Goal: Share content

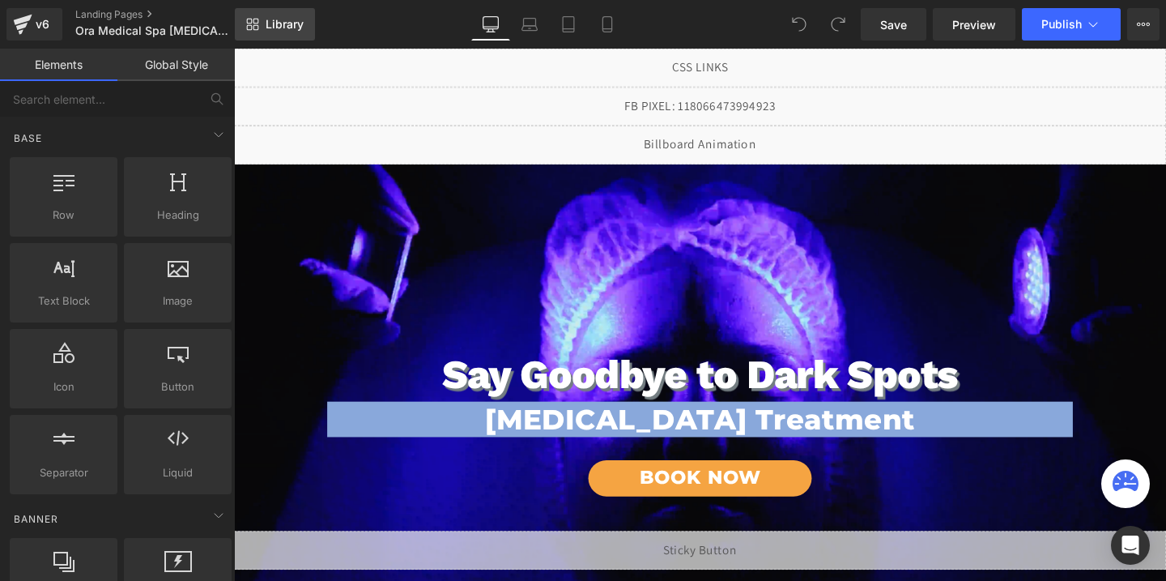
click at [281, 33] on link "Library" at bounding box center [275, 24] width 80 height 32
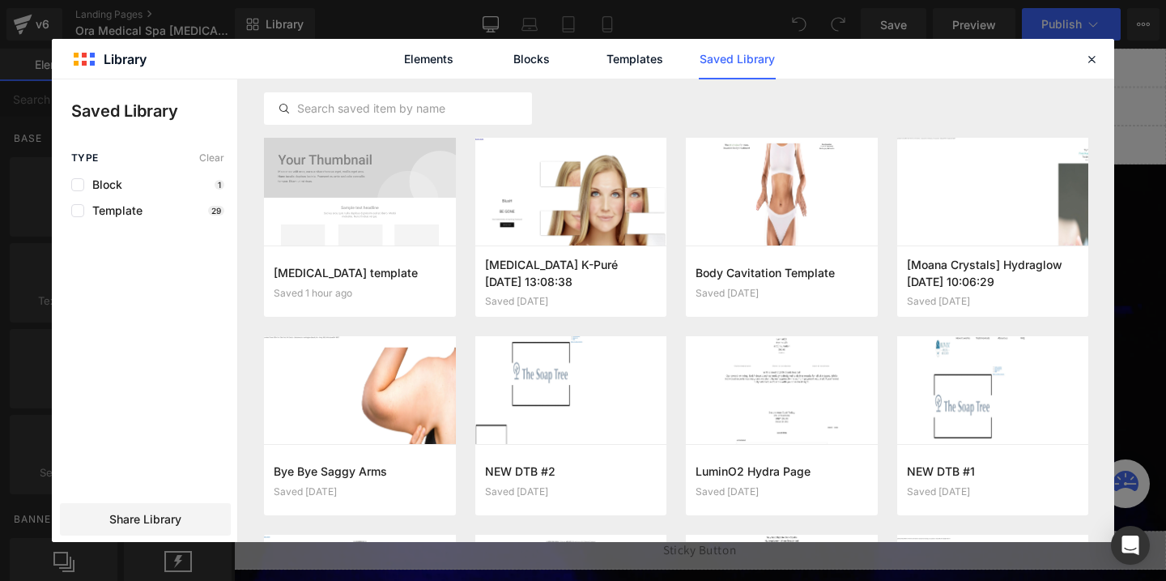
click at [717, 69] on link "Saved Library" at bounding box center [737, 59] width 77 height 40
click at [434, 275] on icon "button" at bounding box center [433, 281] width 13 height 13
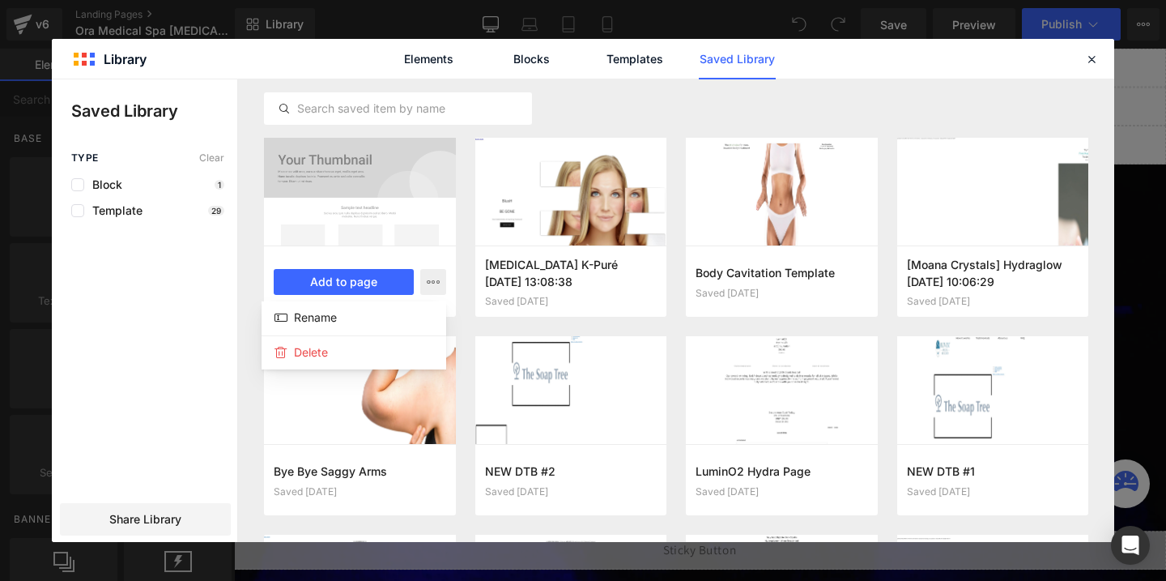
click at [160, 505] on div at bounding box center [583, 310] width 1062 height 462
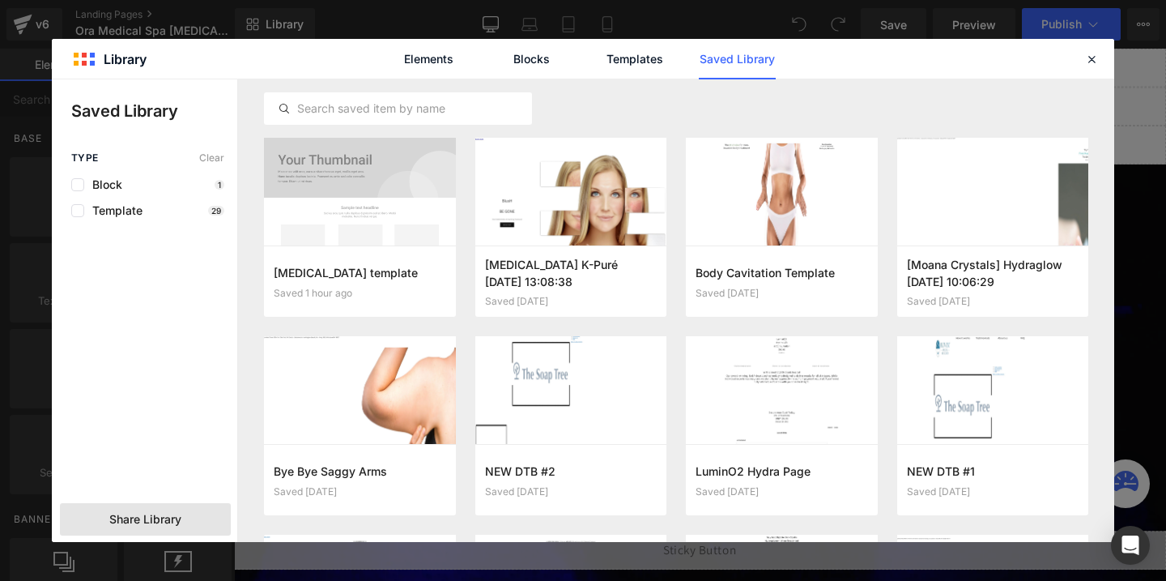
click at [167, 512] on span "Share Library" at bounding box center [145, 519] width 72 height 16
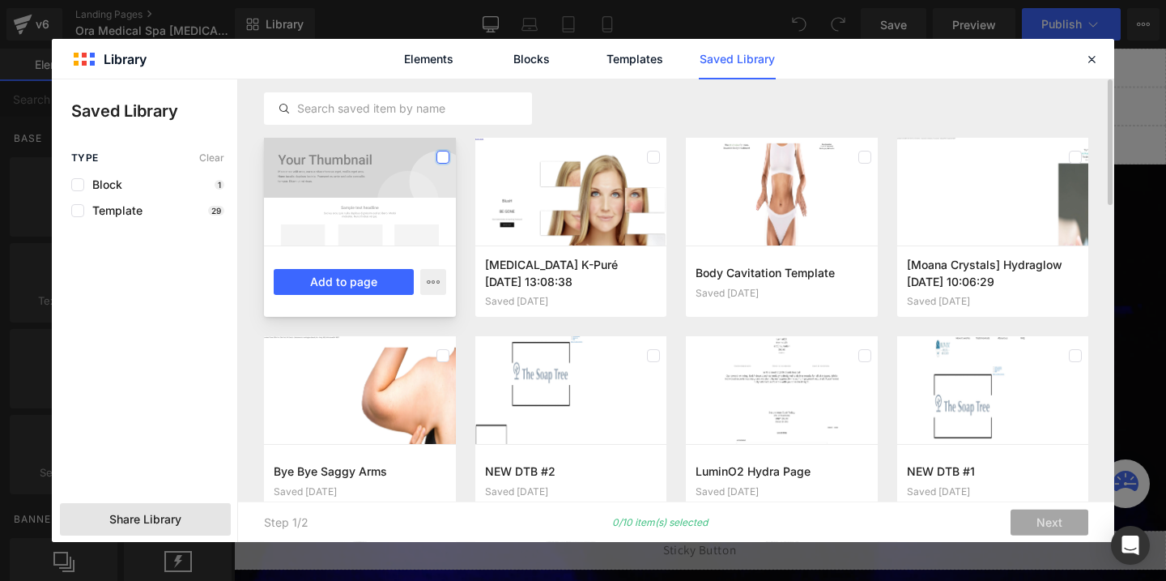
click at [438, 158] on label at bounding box center [442, 157] width 13 height 13
click at [364, 279] on button "Add to page" at bounding box center [344, 282] width 140 height 26
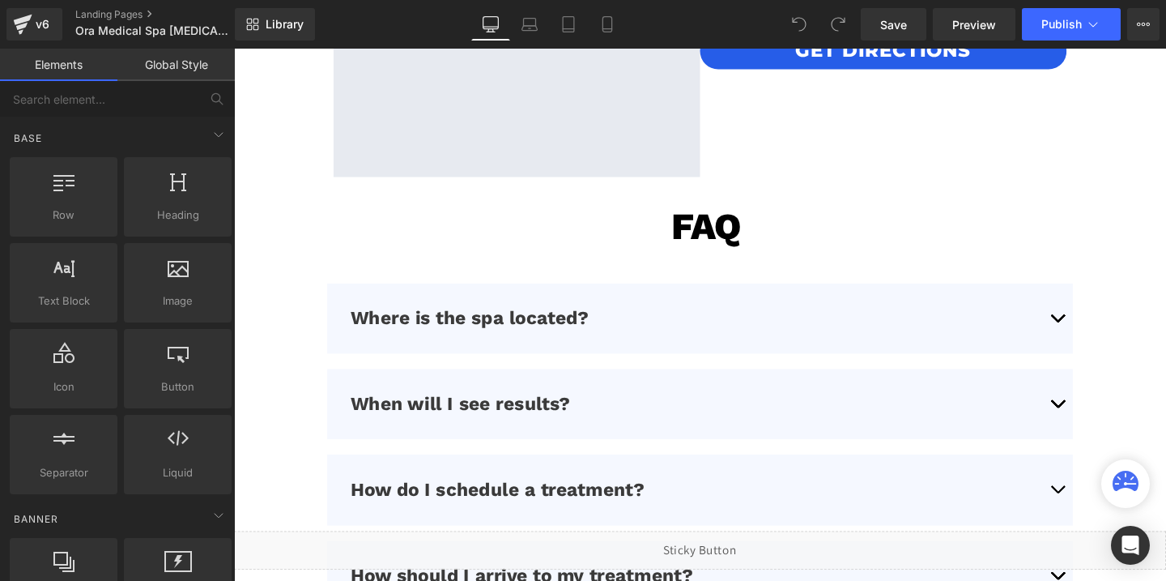
scroll to position [4720, 0]
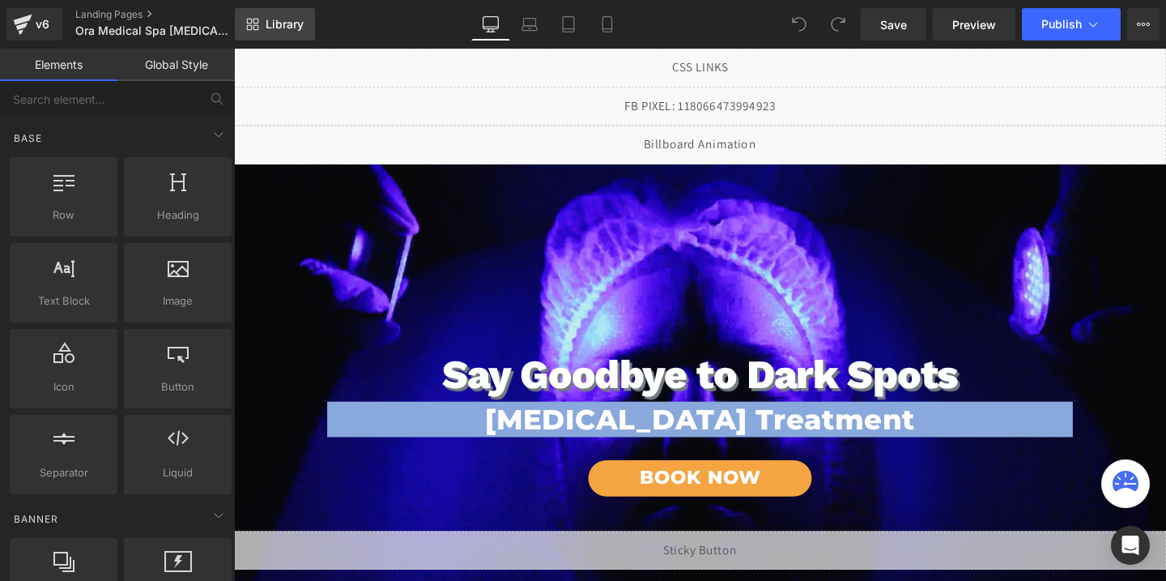
click at [268, 28] on span "Library" at bounding box center [285, 24] width 38 height 15
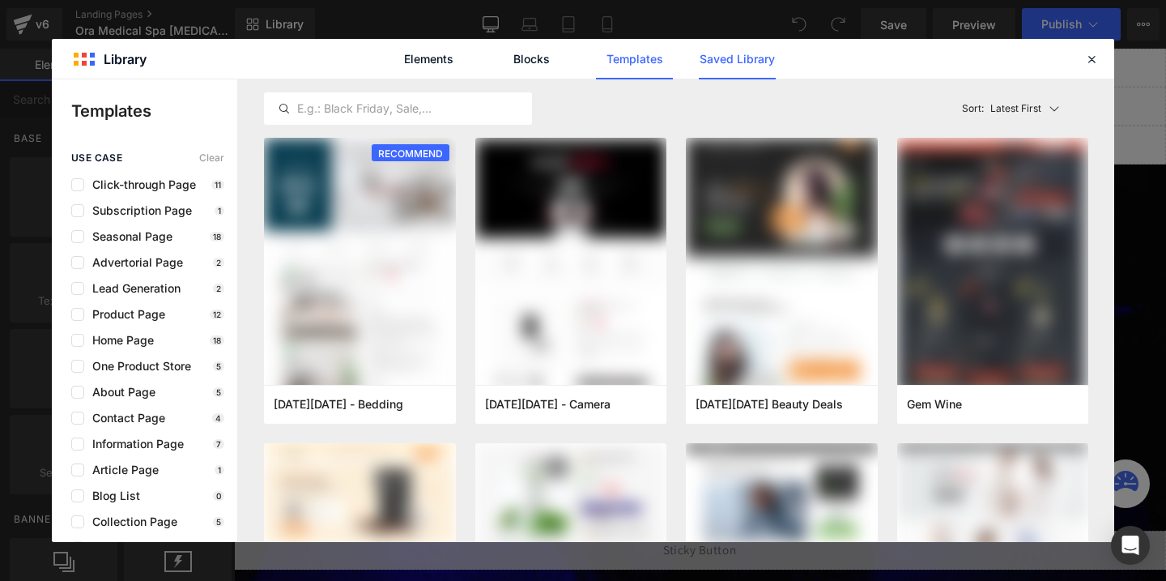
click at [738, 49] on link "Saved Library" at bounding box center [737, 59] width 77 height 40
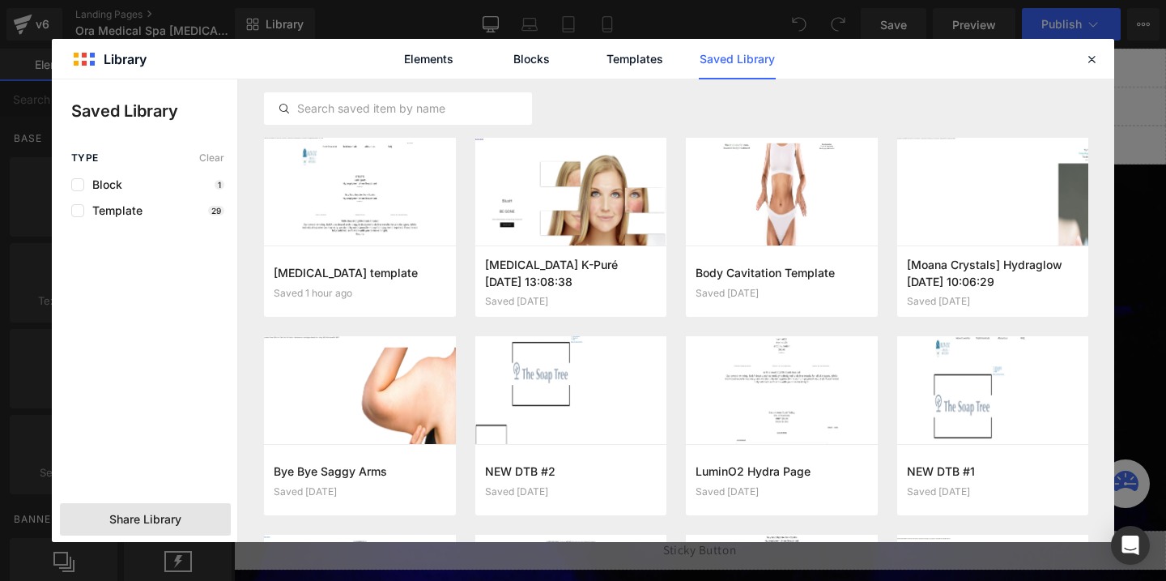
click at [194, 504] on div "Share Library" at bounding box center [145, 519] width 171 height 32
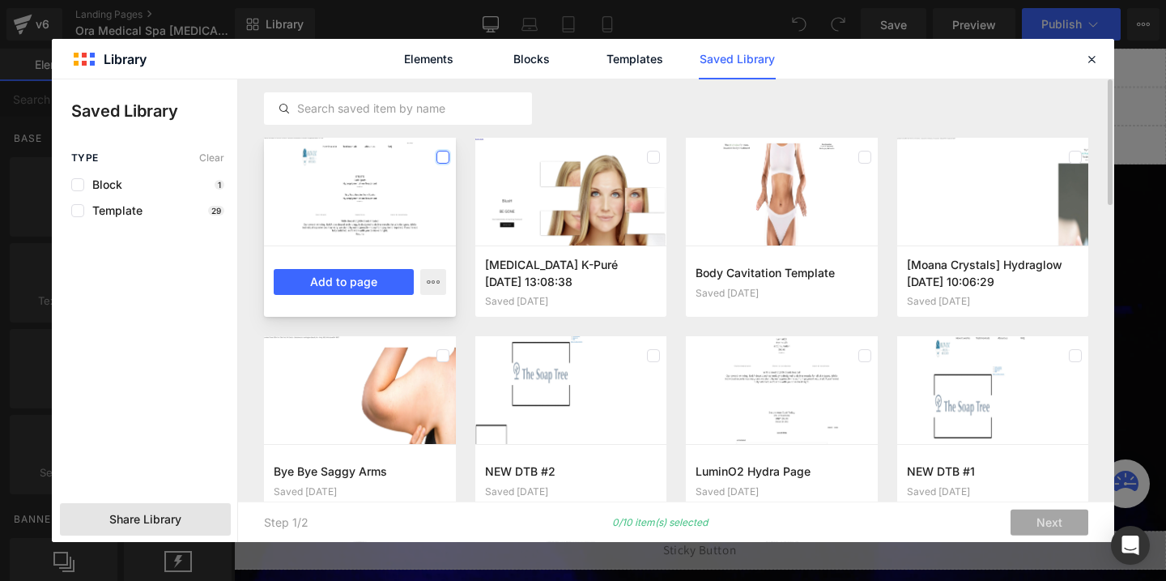
click at [444, 159] on label at bounding box center [442, 157] width 13 height 13
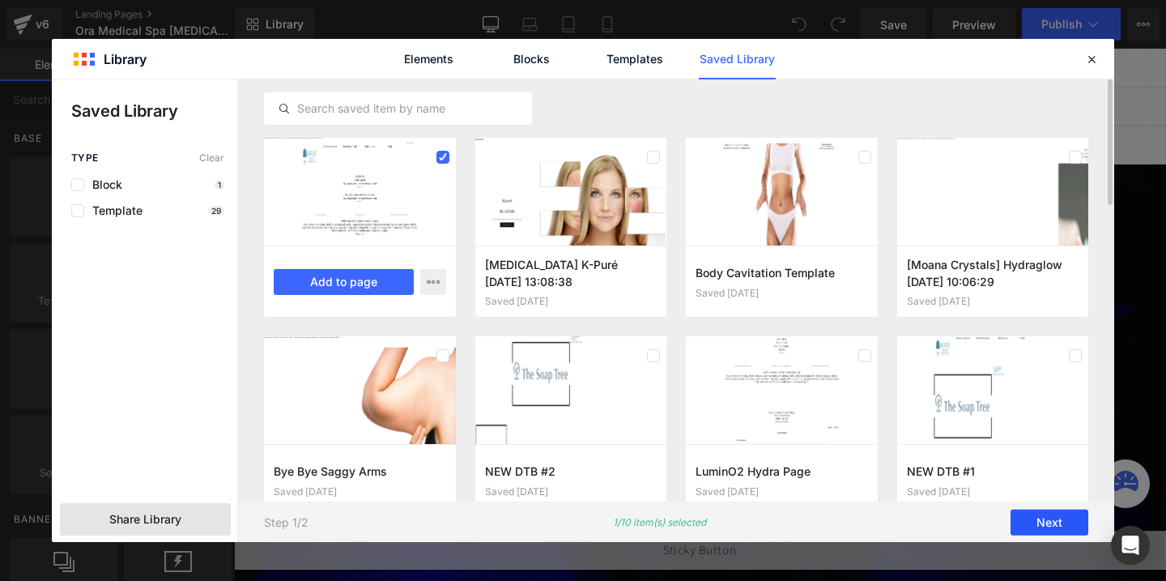
click at [1032, 521] on button "Next" at bounding box center [1049, 522] width 78 height 26
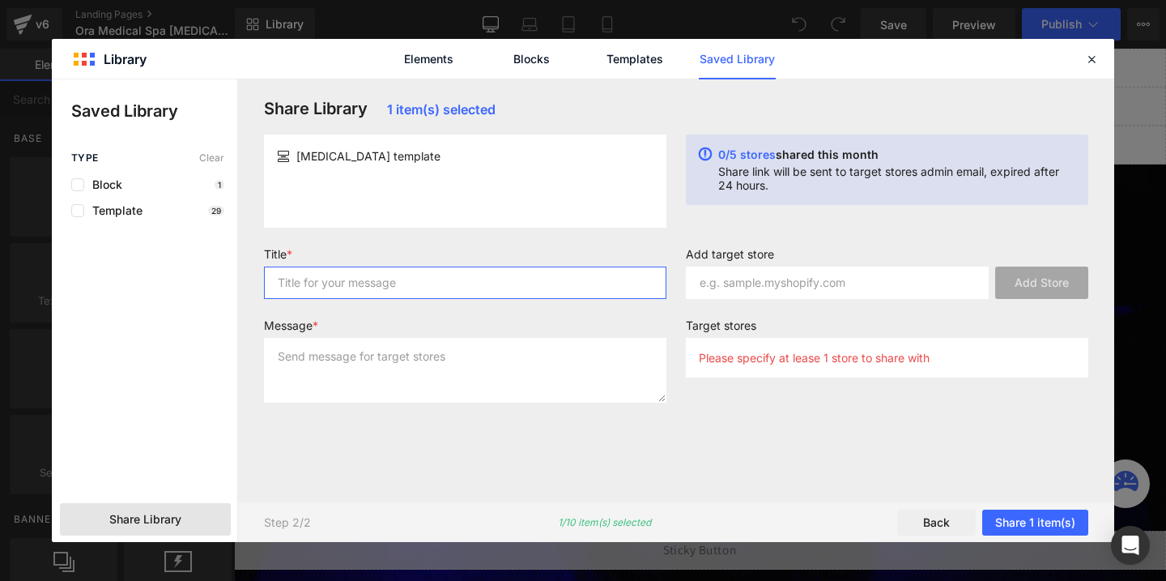
click at [504, 286] on input "text" at bounding box center [465, 282] width 402 height 32
type input "Hyperpigmentation Ora Template"
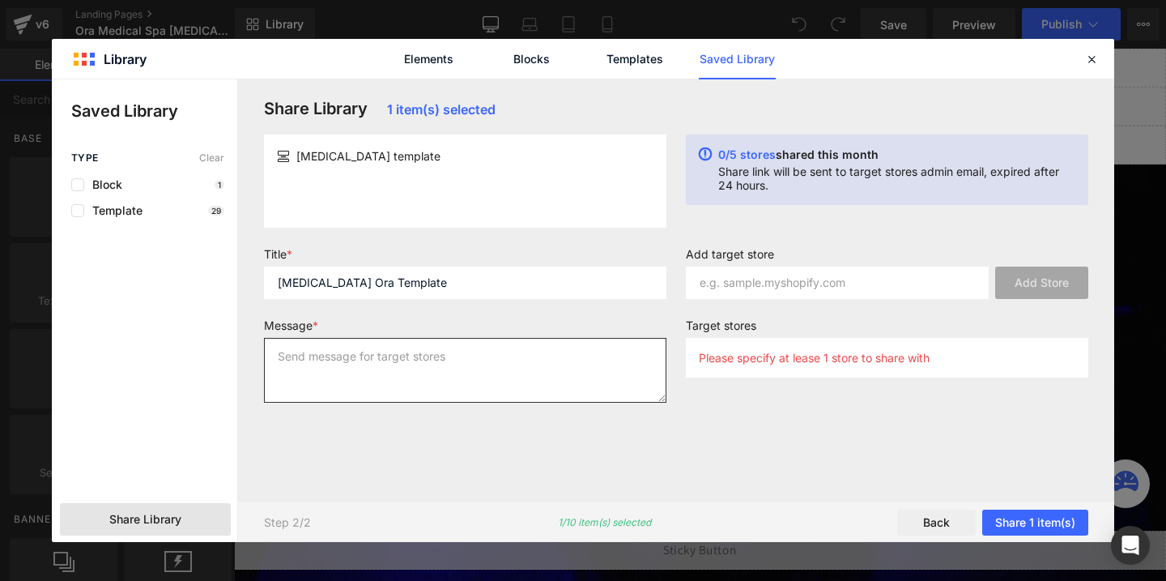
click at [503, 347] on textarea at bounding box center [465, 370] width 402 height 65
type textarea "t"
type textarea "FTB to ADVB and NNN"
click at [815, 362] on p "Please specify at lease 1 store to share with" at bounding box center [814, 358] width 231 height 14
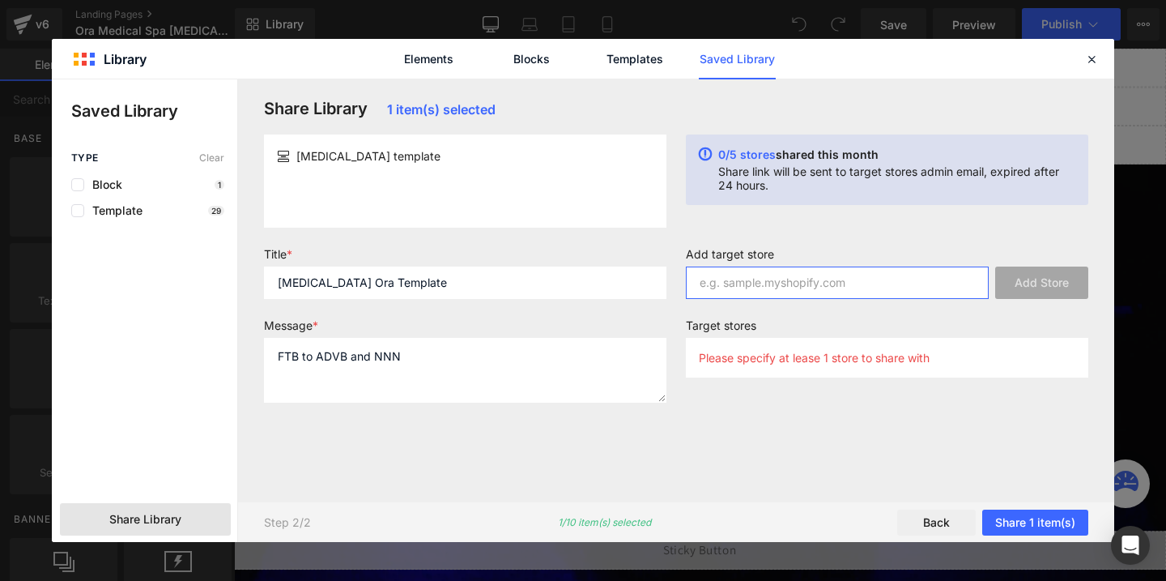
click at [808, 284] on input "text" at bounding box center [837, 282] width 303 height 32
paste input "corrective-treatments.myshopify.com"
type input "corrective-treatments.myshopify.com"
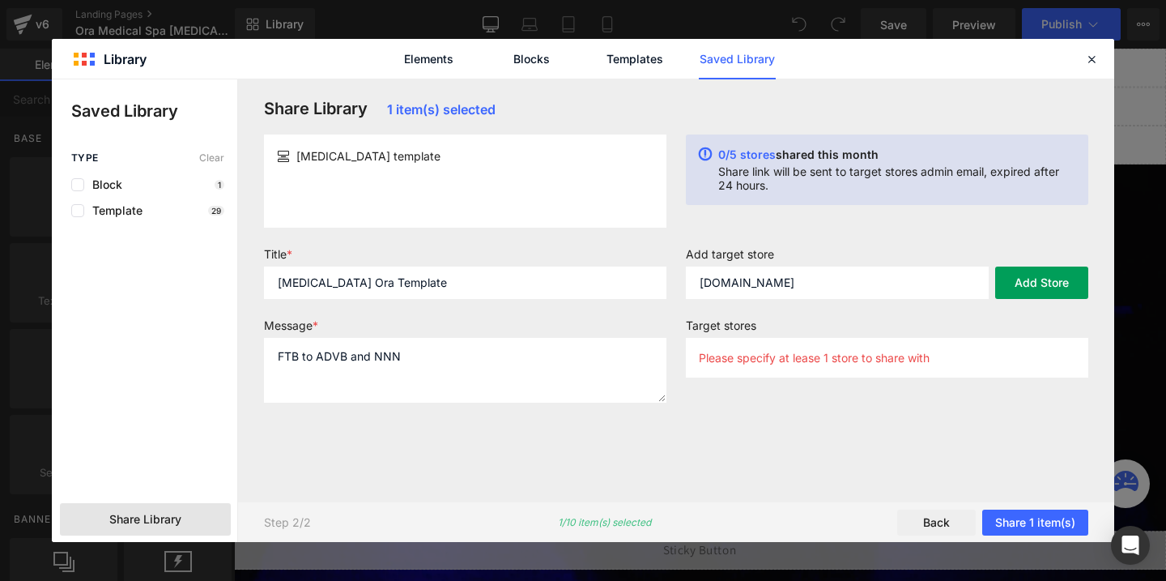
click at [1066, 278] on button "Add Store" at bounding box center [1041, 282] width 93 height 32
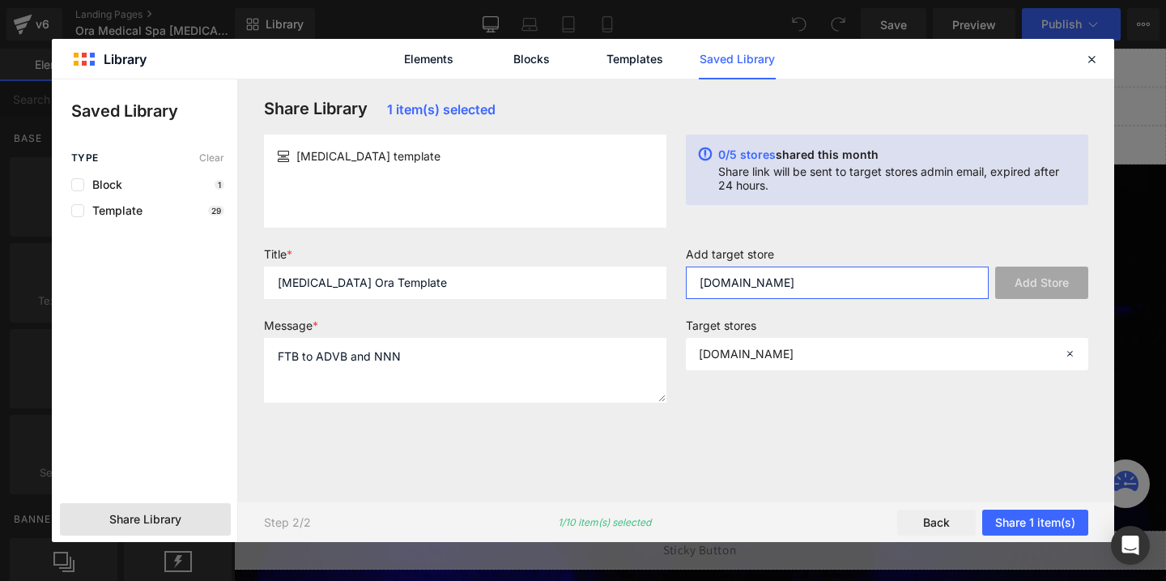
click at [805, 283] on input "corrective-treatments.myshopify.com" at bounding box center [837, 282] width 303 height 32
paste input "bd11c9.myshopify.com"
type input "bd11c9.myshopify.com"
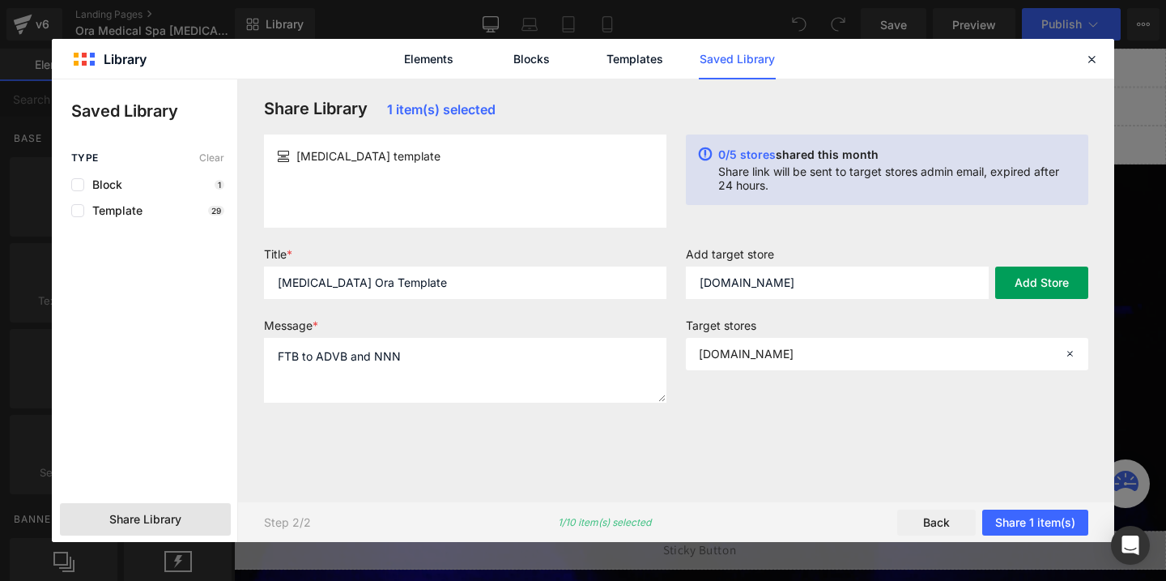
click at [1029, 280] on button "Add Store" at bounding box center [1041, 282] width 93 height 32
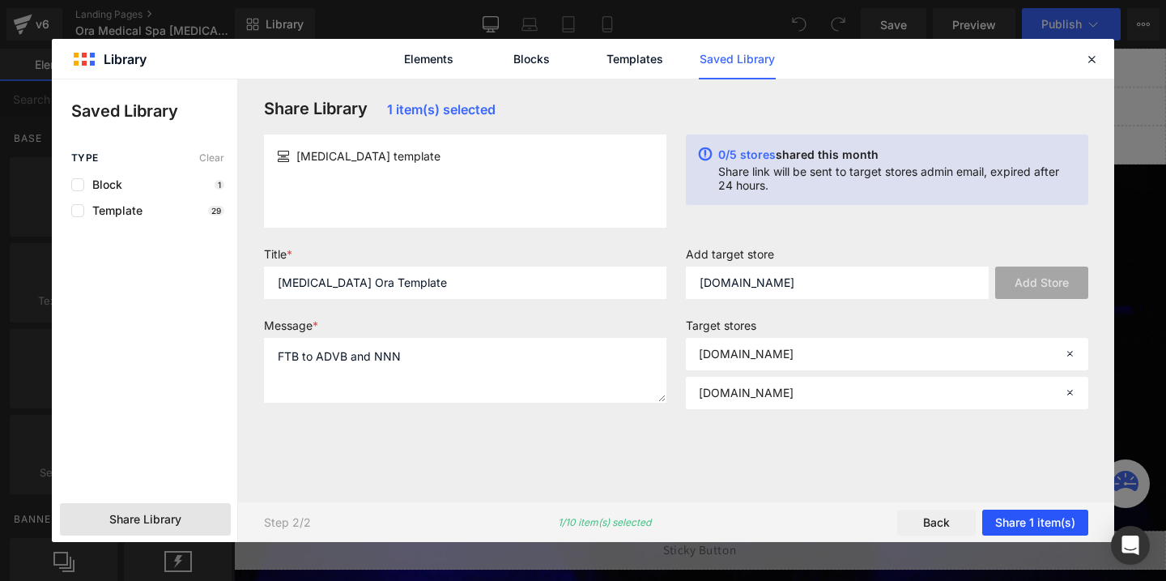
click at [1023, 521] on button "Share 1 item(s)" at bounding box center [1035, 522] width 106 height 26
